Goal: Transaction & Acquisition: Subscribe to service/newsletter

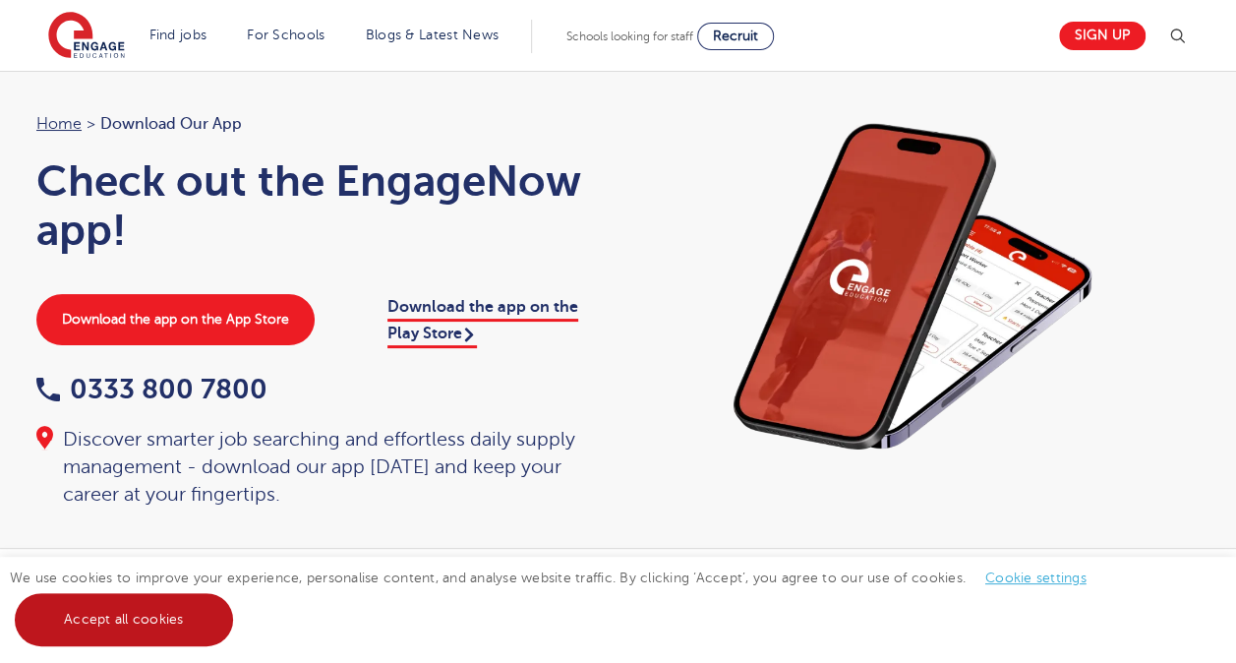
click at [144, 628] on link "Accept all cookies" at bounding box center [124, 619] width 218 height 53
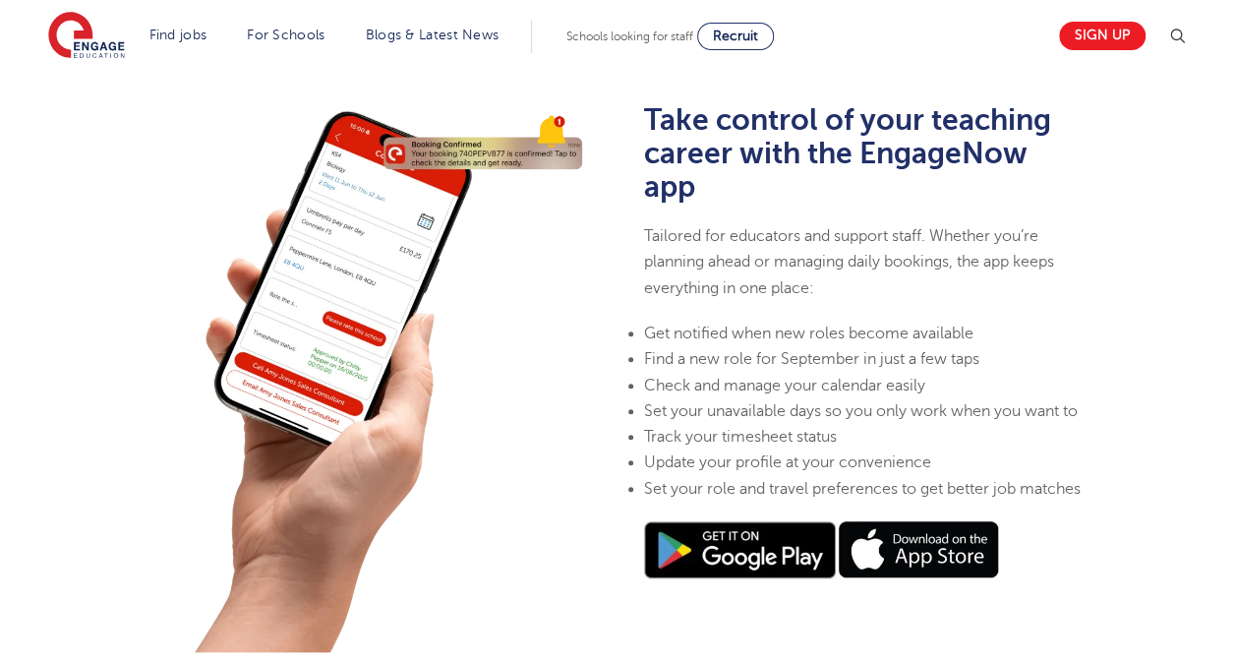
scroll to position [187, 0]
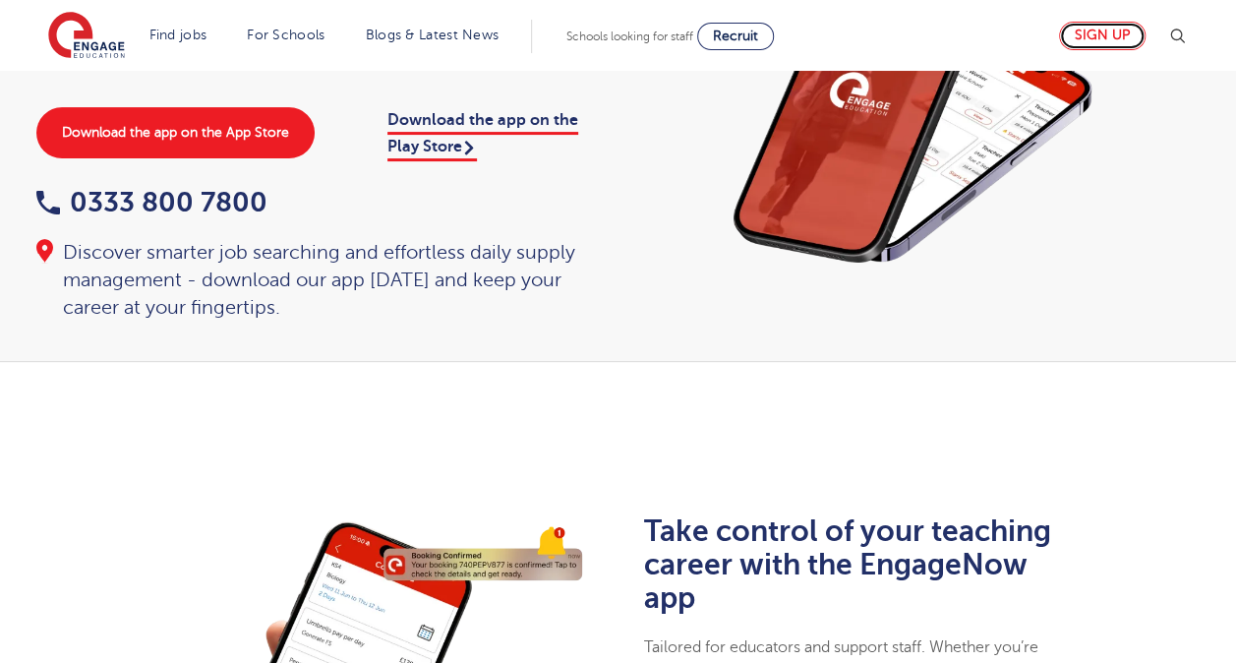
click at [1131, 43] on link "Sign up" at bounding box center [1102, 36] width 87 height 29
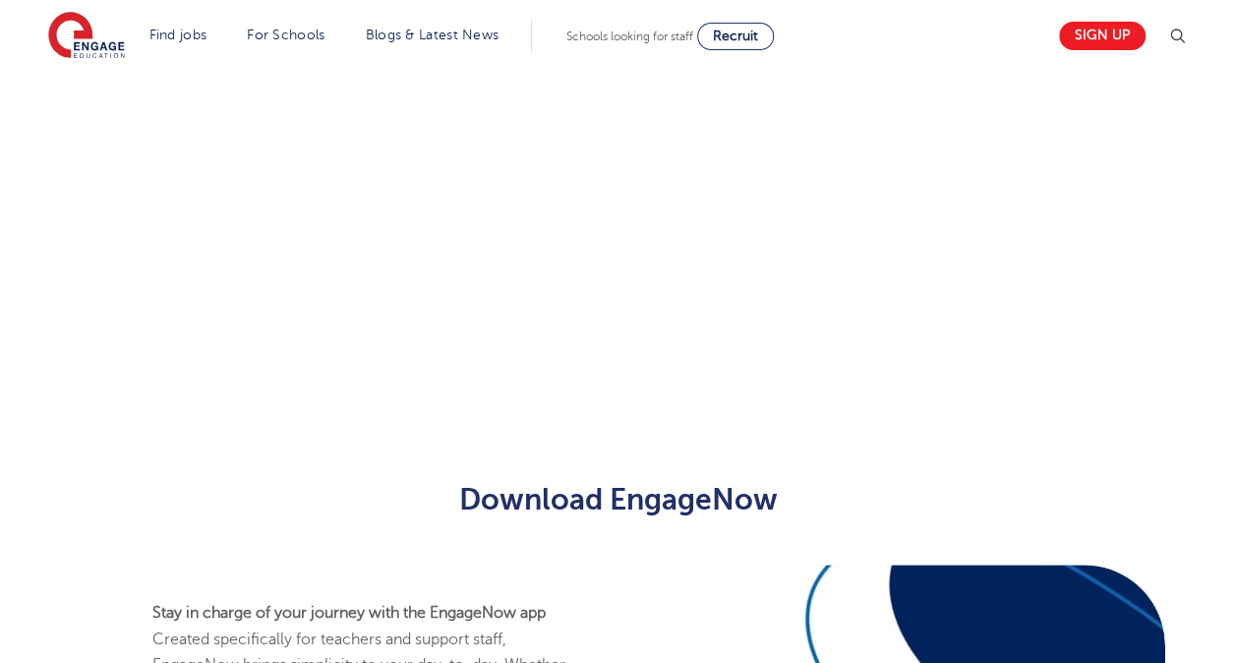
scroll to position [1304, 0]
